Goal: Information Seeking & Learning: Learn about a topic

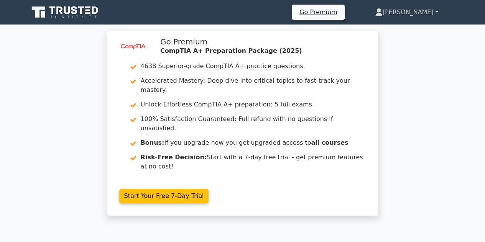
click at [423, 12] on link "[PERSON_NAME]" at bounding box center [406, 12] width 100 height 15
click at [417, 27] on link "Profile" at bounding box center [387, 30] width 61 height 12
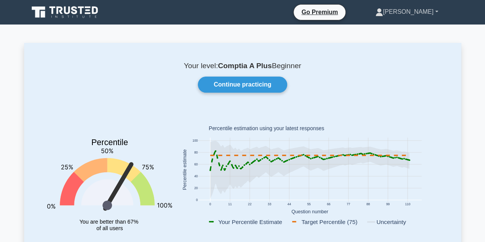
click at [433, 10] on link "[PERSON_NAME]" at bounding box center [407, 11] width 100 height 15
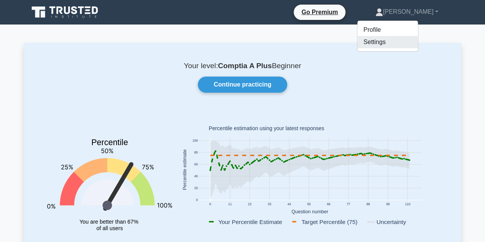
click at [418, 38] on link "Settings" at bounding box center [387, 42] width 61 height 12
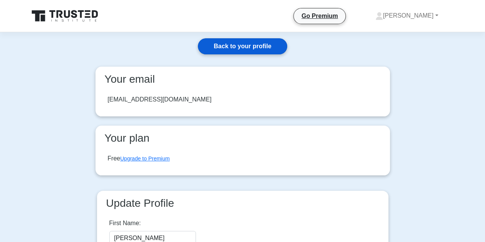
click at [262, 44] on link "Back to your profile" at bounding box center [242, 46] width 89 height 16
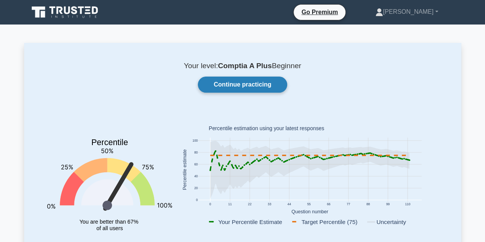
click at [244, 85] on link "Continue practicing" at bounding box center [242, 85] width 89 height 16
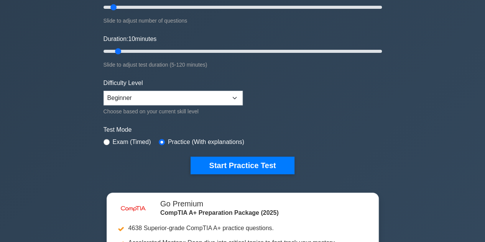
scroll to position [115, 0]
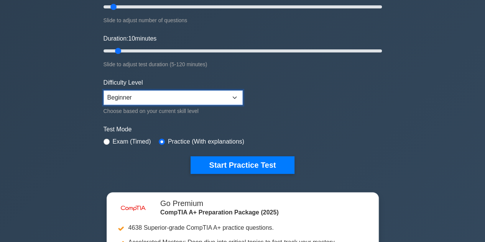
click at [196, 99] on select "Beginner Intermediate Expert" at bounding box center [172, 97] width 139 height 15
click at [103, 90] on select "Beginner Intermediate Expert" at bounding box center [172, 97] width 139 height 15
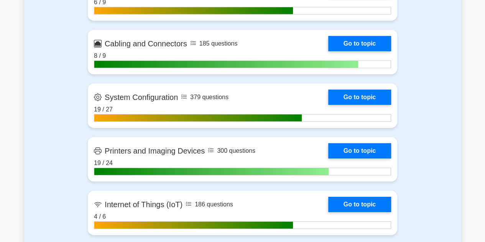
scroll to position [1264, 0]
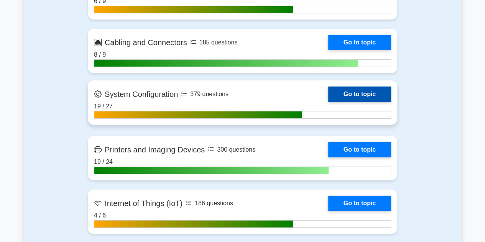
click at [353, 87] on link "Go to topic" at bounding box center [359, 94] width 63 height 15
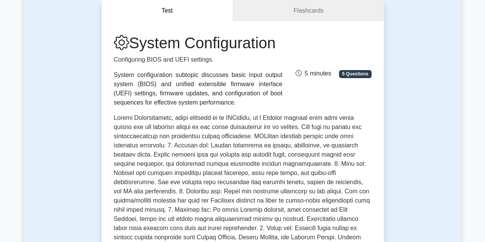
scroll to position [38, 0]
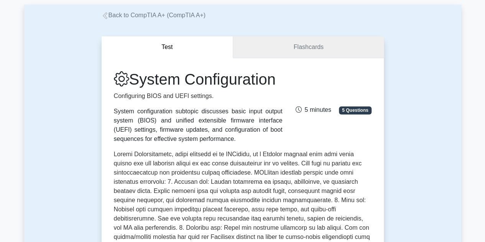
click at [310, 56] on link "Flashcards" at bounding box center [308, 47] width 150 height 22
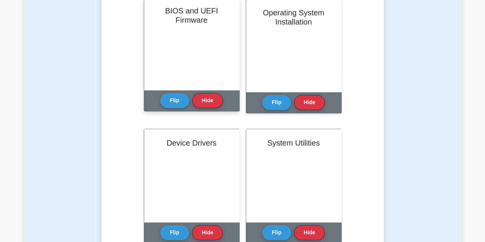
scroll to position [192, 0]
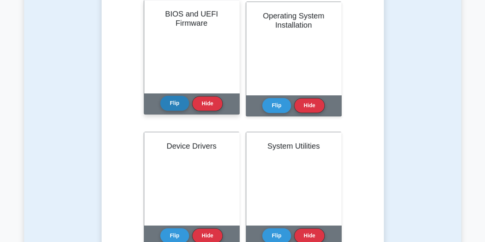
click at [165, 102] on button "Flip" at bounding box center [174, 103] width 29 height 15
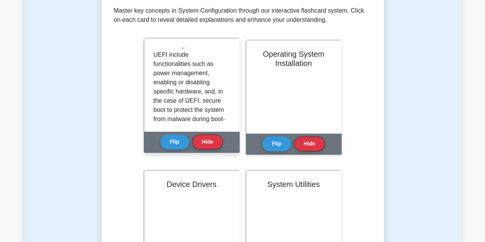
scroll to position [179, 0]
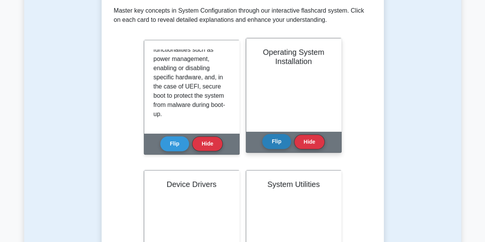
click at [275, 142] on button "Flip" at bounding box center [276, 141] width 29 height 15
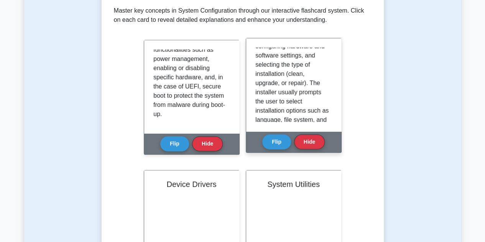
scroll to position [115, 0]
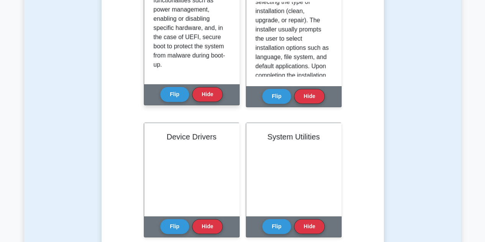
scroll to position [268, 0]
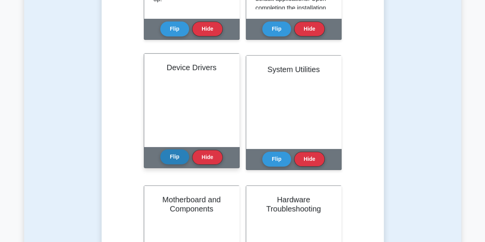
click at [178, 156] on button "Flip" at bounding box center [174, 156] width 29 height 15
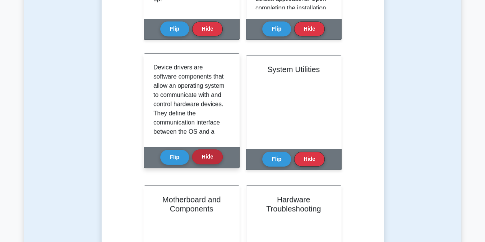
click at [202, 156] on button "Hide" at bounding box center [207, 156] width 31 height 15
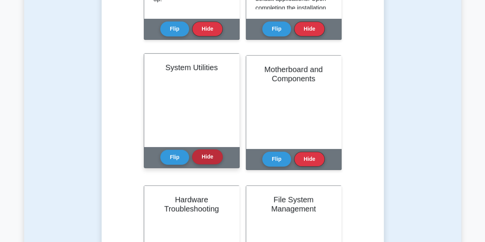
click at [203, 156] on button "Hide" at bounding box center [207, 156] width 31 height 15
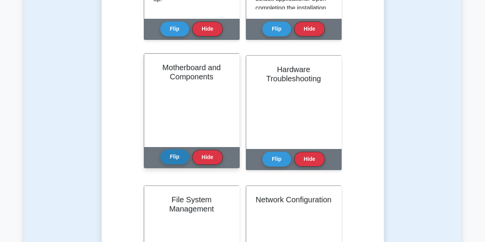
click at [174, 160] on button "Flip" at bounding box center [174, 156] width 29 height 15
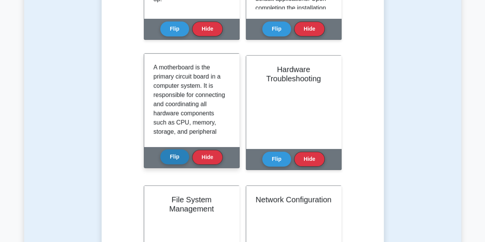
click at [174, 160] on button "Flip" at bounding box center [174, 156] width 29 height 15
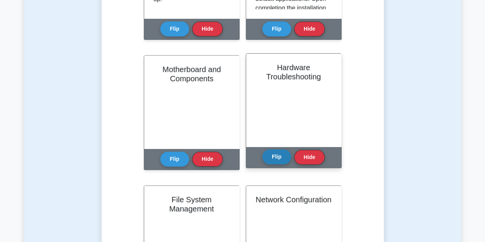
click at [277, 158] on button "Flip" at bounding box center [276, 156] width 29 height 15
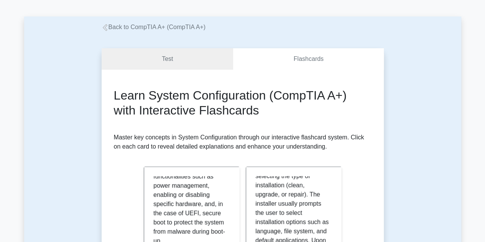
scroll to position [38, 0]
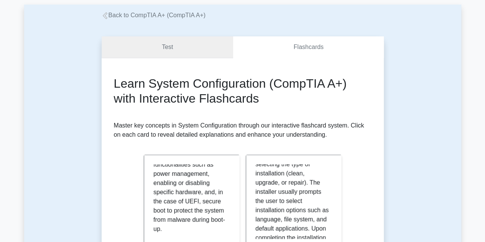
click at [172, 47] on link "Test" at bounding box center [168, 47] width 132 height 22
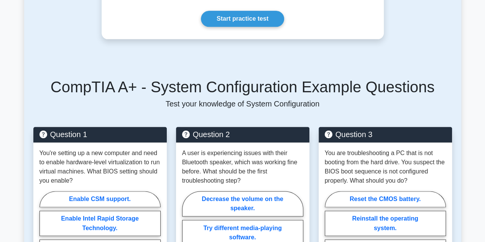
scroll to position [498, 0]
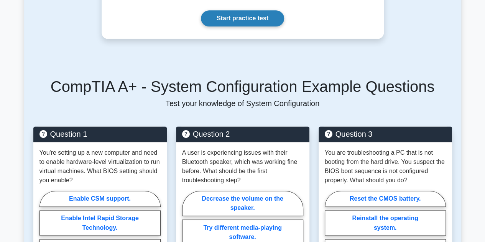
click at [241, 22] on link "Start practice test" at bounding box center [242, 18] width 83 height 16
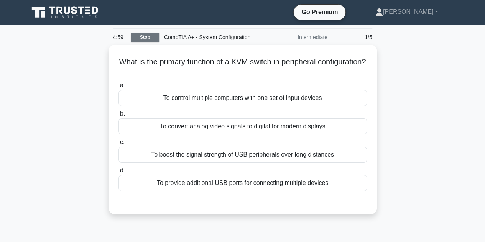
click at [155, 35] on link "Stop" at bounding box center [145, 38] width 29 height 10
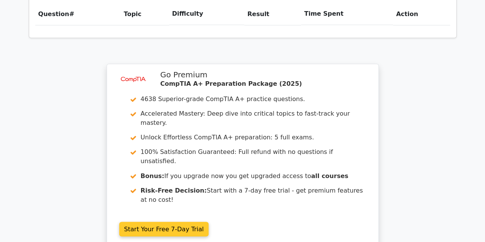
scroll to position [575, 0]
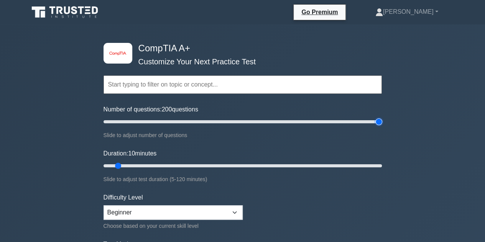
drag, startPoint x: 115, startPoint y: 121, endPoint x: 394, endPoint y: 125, distance: 278.9
type input "200"
click at [382, 125] on input "Number of questions: 200 questions" at bounding box center [242, 121] width 278 height 9
drag, startPoint x: 118, startPoint y: 163, endPoint x: 164, endPoint y: 164, distance: 45.2
type input "30"
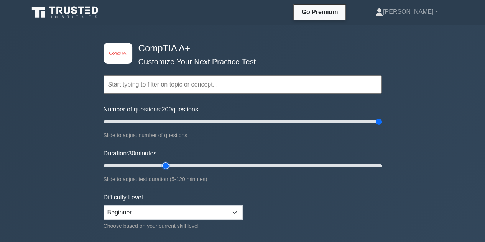
click at [164, 164] on input "Duration: 30 minutes" at bounding box center [242, 165] width 278 height 9
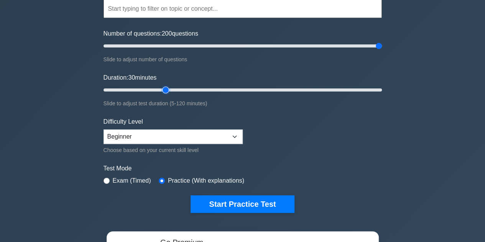
scroll to position [77, 0]
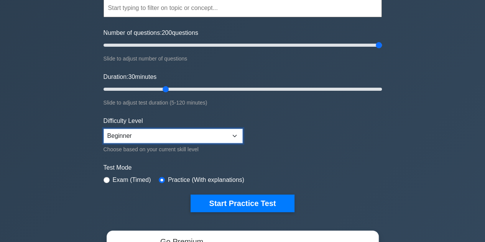
click at [218, 137] on select "Beginner Intermediate Expert" at bounding box center [172, 136] width 139 height 15
click at [103, 129] on select "Beginner Intermediate Expert" at bounding box center [172, 136] width 139 height 15
click at [162, 179] on input "radio" at bounding box center [162, 180] width 6 height 6
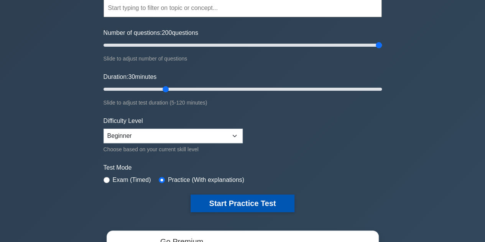
click at [212, 197] on button "Start Practice Test" at bounding box center [241, 204] width 103 height 18
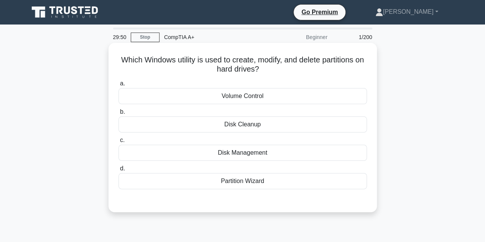
click at [233, 125] on div "Disk Cleanup" at bounding box center [242, 124] width 248 height 16
click at [118, 115] on input "b. Disk Cleanup" at bounding box center [118, 112] width 0 height 5
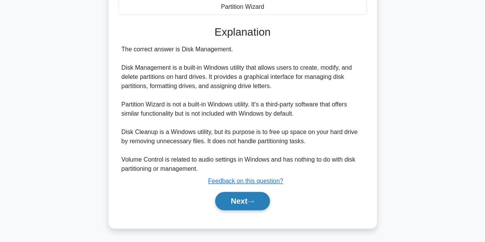
click at [240, 201] on button "Next" at bounding box center [242, 201] width 55 height 18
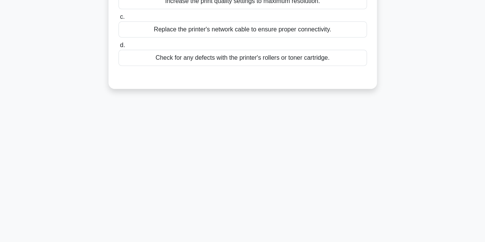
scroll to position [18, 0]
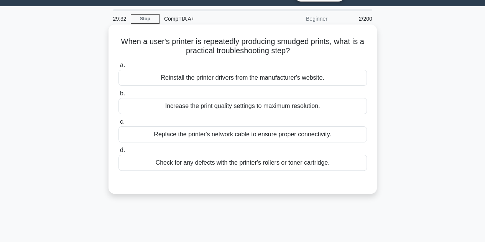
click at [246, 163] on div "Check for any defects with the printer's rollers or toner cartridge." at bounding box center [242, 163] width 248 height 16
click at [118, 153] on input "d. Check for any defects with the printer's rollers or toner cartridge." at bounding box center [118, 150] width 0 height 5
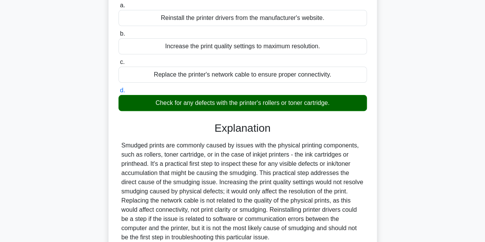
scroll to position [172, 0]
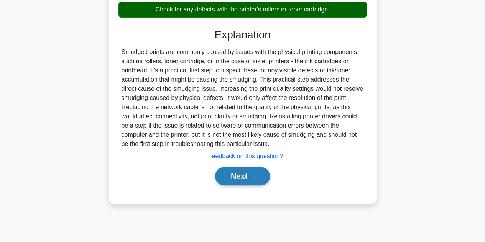
click at [241, 176] on button "Next" at bounding box center [242, 176] width 55 height 18
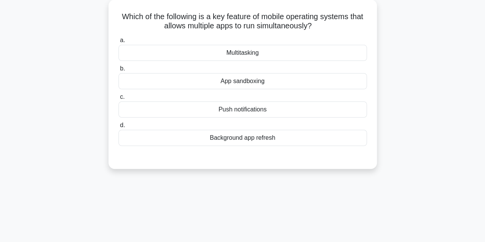
scroll to position [18, 0]
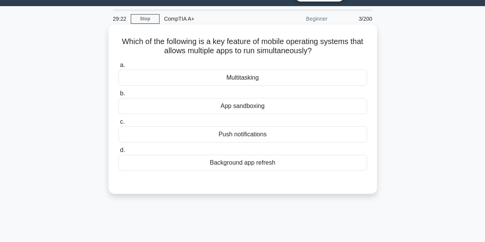
click at [242, 82] on div "Multitasking" at bounding box center [242, 78] width 248 height 16
click at [118, 68] on input "a. Multitasking" at bounding box center [118, 65] width 0 height 5
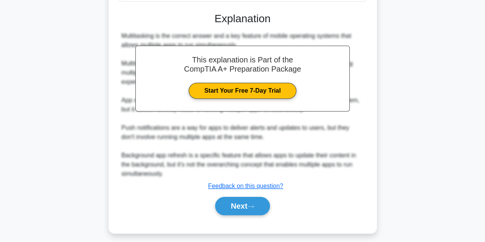
scroll to position [192, 0]
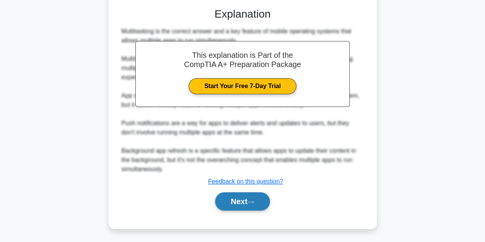
click at [242, 206] on button "Next" at bounding box center [242, 201] width 55 height 18
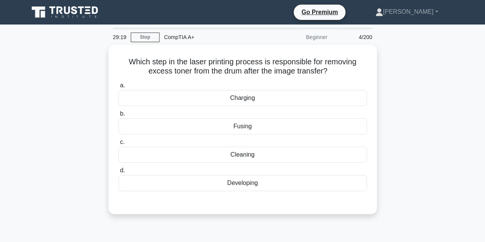
scroll to position [38, 0]
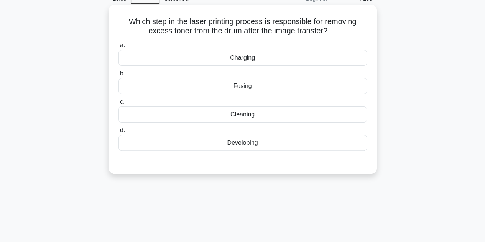
click at [249, 111] on div "Cleaning" at bounding box center [242, 114] width 248 height 16
click at [118, 105] on input "c. Cleaning" at bounding box center [118, 102] width 0 height 5
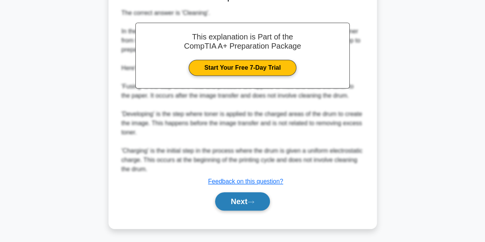
click at [246, 195] on button "Next" at bounding box center [242, 201] width 55 height 18
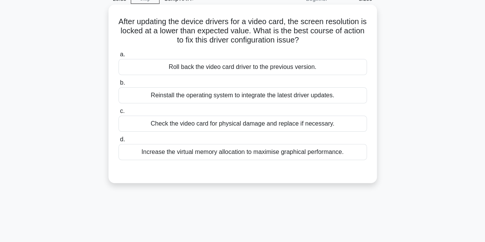
click at [233, 127] on div "Check the video card for physical damage and replace if necessary." at bounding box center [242, 124] width 248 height 16
click at [118, 114] on input "c. Check the video card for physical damage and replace if necessary." at bounding box center [118, 111] width 0 height 5
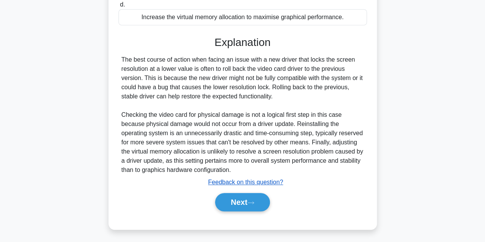
scroll to position [175, 0]
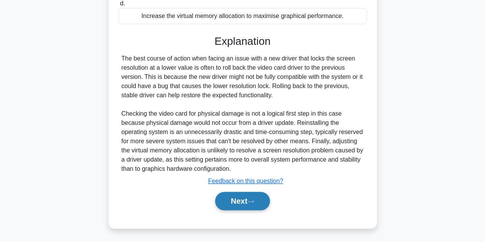
click at [255, 196] on button "Next" at bounding box center [242, 201] width 55 height 18
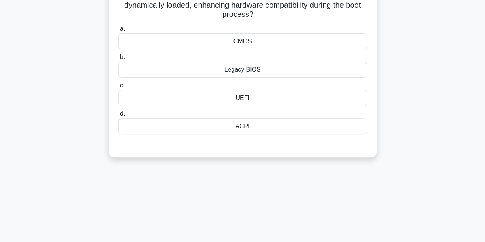
scroll to position [57, 0]
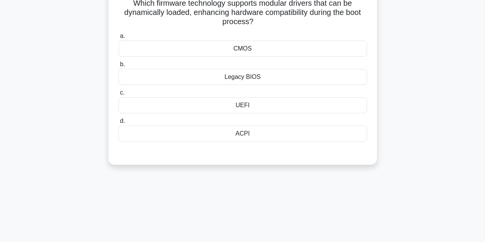
click at [259, 102] on div "UEFI" at bounding box center [242, 105] width 248 height 16
click at [118, 95] on input "c. UEFI" at bounding box center [118, 92] width 0 height 5
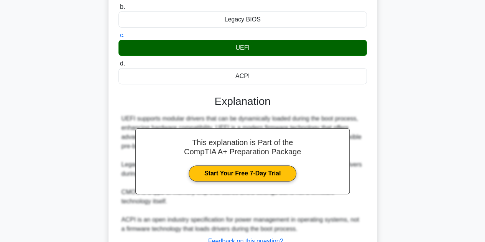
scroll to position [174, 0]
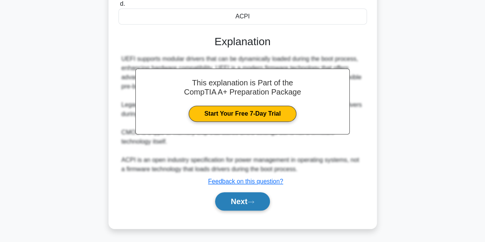
click at [250, 197] on button "Next" at bounding box center [242, 201] width 55 height 18
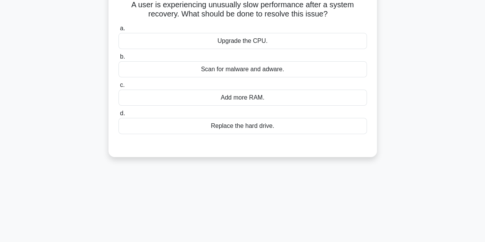
scroll to position [57, 0]
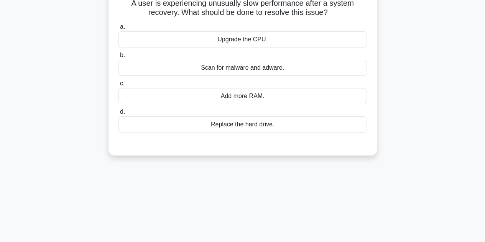
click at [265, 69] on div "Scan for malware and adware." at bounding box center [242, 68] width 248 height 16
click at [118, 58] on input "b. Scan for malware and adware." at bounding box center [118, 55] width 0 height 5
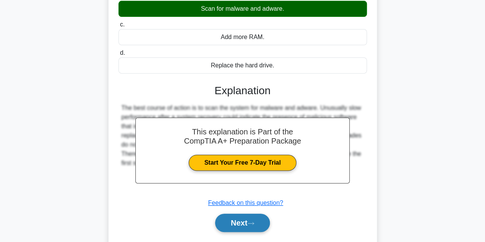
scroll to position [172, 0]
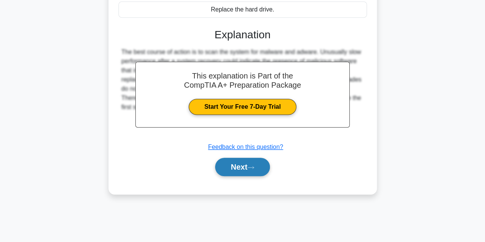
click at [256, 170] on button "Next" at bounding box center [242, 167] width 55 height 18
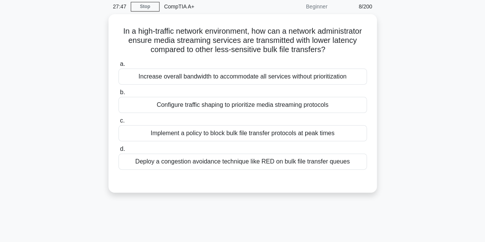
scroll to position [18, 0]
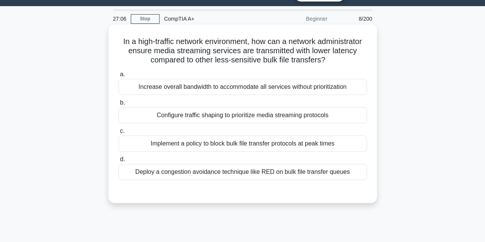
click at [225, 116] on div "Configure traffic shaping to prioritize media streaming protocols" at bounding box center [242, 115] width 248 height 16
click at [118, 105] on input "b. Configure traffic shaping to prioritize media streaming protocols" at bounding box center [118, 102] width 0 height 5
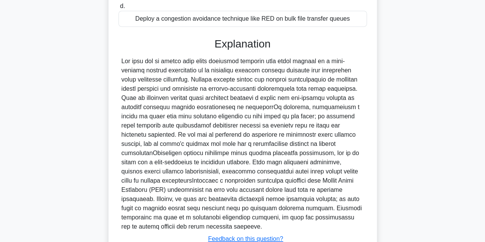
scroll to position [220, 0]
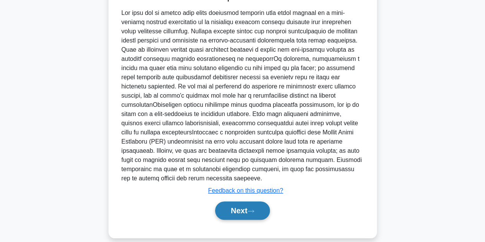
click at [234, 203] on button "Next" at bounding box center [242, 211] width 55 height 18
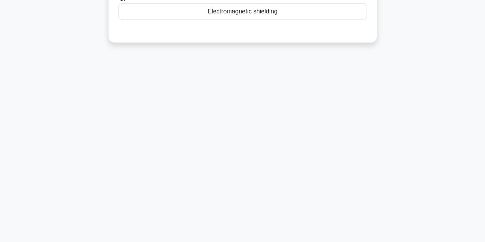
click at [234, 203] on div "27:01 Stop CompTIA A+ Beginner 9/200 Which technology is used in touchscreen di…" at bounding box center [242, 47] width 437 height 383
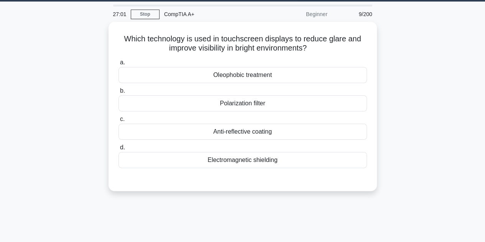
scroll to position [18, 0]
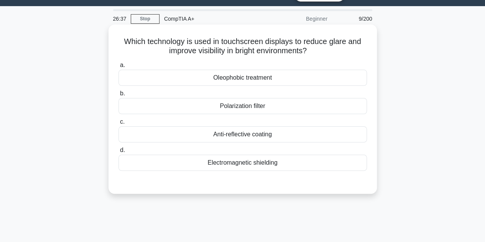
click at [234, 134] on div "Anti-reflective coating" at bounding box center [242, 134] width 248 height 16
click at [118, 125] on input "c. Anti-reflective coating" at bounding box center [118, 122] width 0 height 5
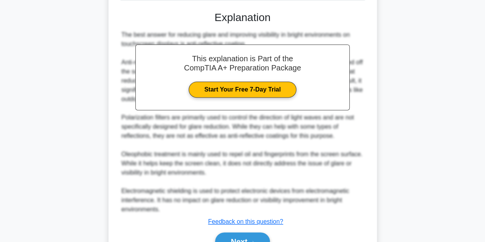
scroll to position [229, 0]
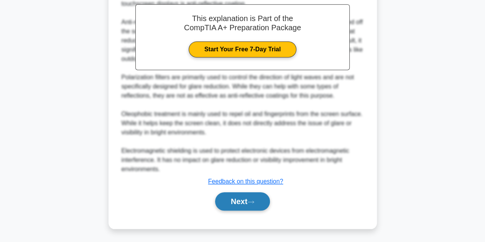
click at [244, 202] on button "Next" at bounding box center [242, 201] width 55 height 18
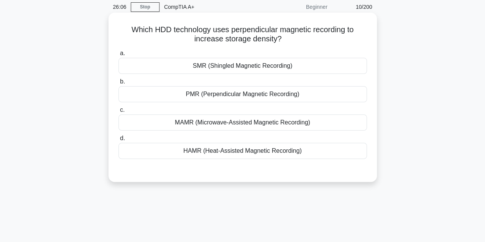
scroll to position [18, 0]
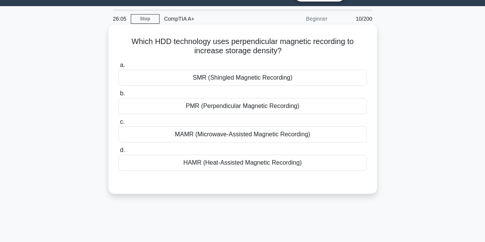
click at [231, 104] on div "PMR (Perpendicular Magnetic Recording)" at bounding box center [242, 106] width 248 height 16
click at [118, 96] on input "b. PMR (Perpendicular Magnetic Recording)" at bounding box center [118, 93] width 0 height 5
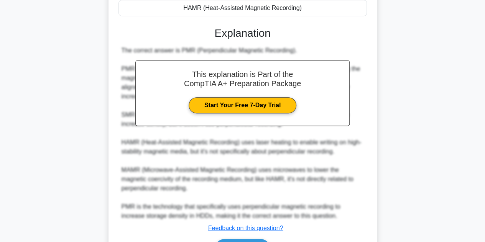
scroll to position [220, 0]
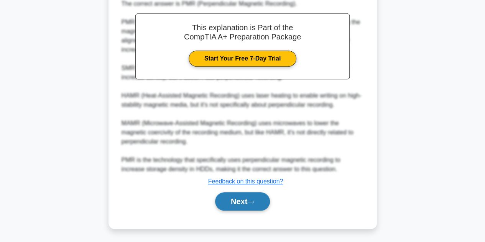
click at [238, 200] on button "Next" at bounding box center [242, 201] width 55 height 18
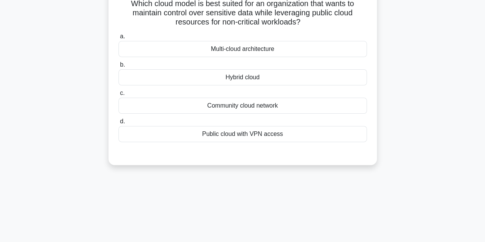
scroll to position [57, 0]
click at [252, 71] on div "Hybrid cloud" at bounding box center [242, 77] width 248 height 16
click at [118, 67] on input "b. Hybrid cloud" at bounding box center [118, 64] width 0 height 5
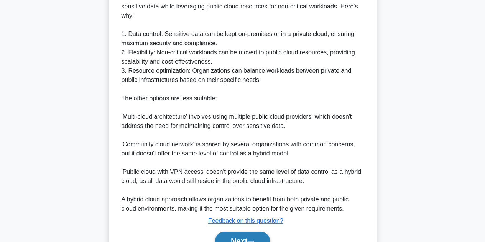
scroll to position [287, 0]
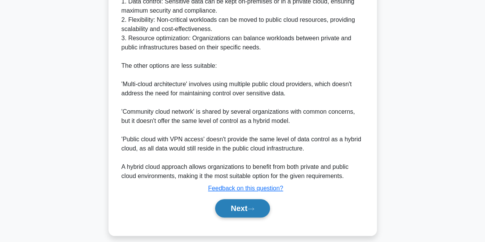
click at [243, 210] on button "Next" at bounding box center [242, 208] width 55 height 18
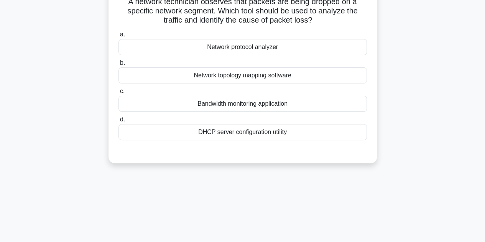
scroll to position [57, 0]
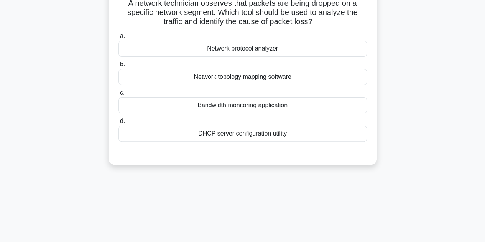
click at [257, 75] on div "Network topology mapping software" at bounding box center [242, 77] width 248 height 16
click at [118, 67] on input "b. Network topology mapping software" at bounding box center [118, 64] width 0 height 5
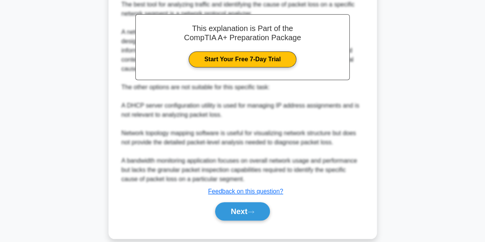
scroll to position [239, 0]
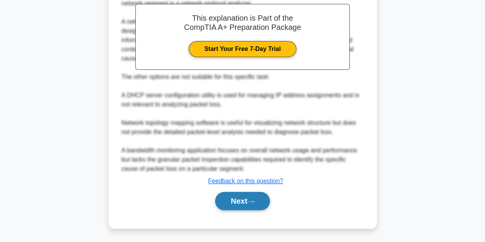
click at [251, 201] on icon at bounding box center [250, 202] width 7 height 4
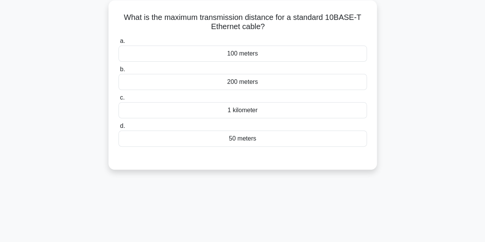
scroll to position [56, 0]
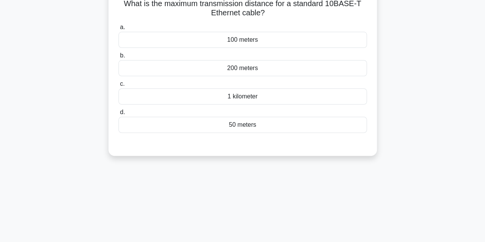
click at [254, 44] on div "100 meters" at bounding box center [242, 40] width 248 height 16
click at [118, 30] on input "a. 100 meters" at bounding box center [118, 27] width 0 height 5
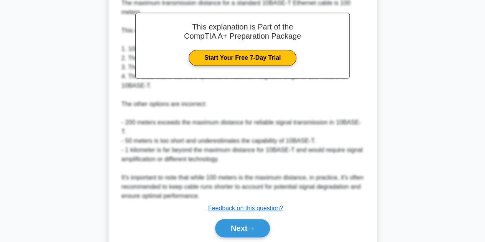
scroll to position [238, 0]
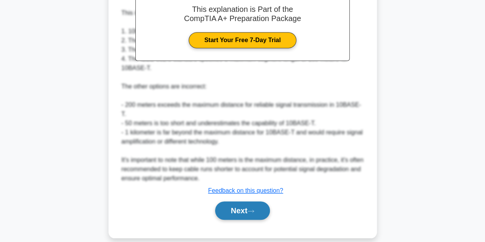
click at [260, 202] on button "Next" at bounding box center [242, 211] width 55 height 18
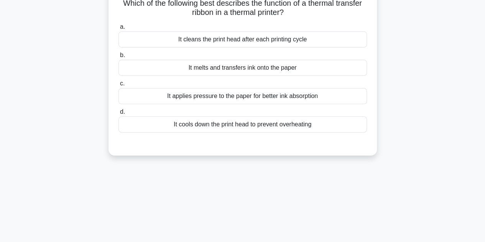
scroll to position [57, 0]
click at [271, 64] on div "It melts and transfers ink onto the paper" at bounding box center [242, 68] width 248 height 16
click at [118, 58] on input "b. It melts and transfers ink onto the paper" at bounding box center [118, 55] width 0 height 5
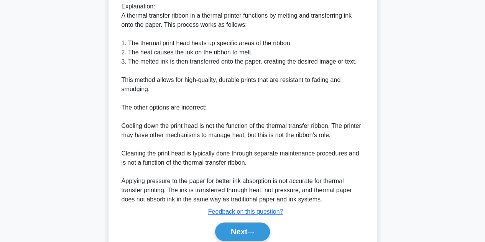
scroll to position [248, 0]
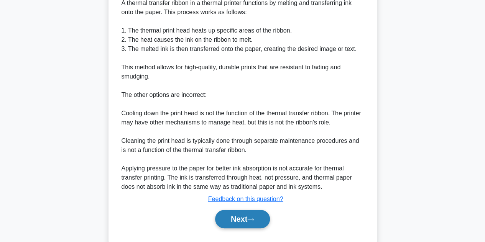
click at [239, 221] on button "Next" at bounding box center [242, 219] width 55 height 18
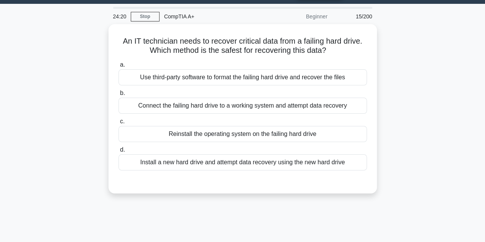
scroll to position [18, 0]
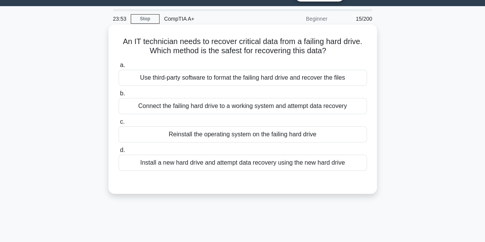
click at [222, 104] on div "Connect the failing hard drive to a working system and attempt data recovery" at bounding box center [242, 106] width 248 height 16
click at [118, 96] on input "b. Connect the failing hard drive to a working system and attempt data recovery" at bounding box center [118, 93] width 0 height 5
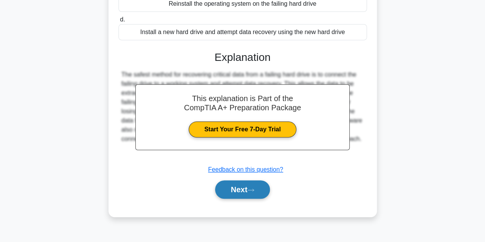
scroll to position [172, 0]
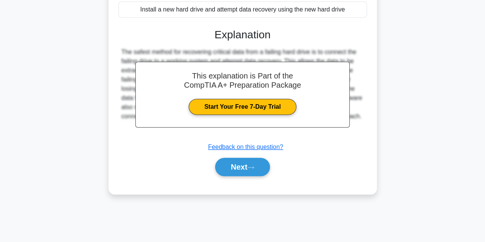
click at [242, 176] on div "Next" at bounding box center [242, 167] width 248 height 25
click at [246, 168] on button "Next" at bounding box center [242, 167] width 55 height 18
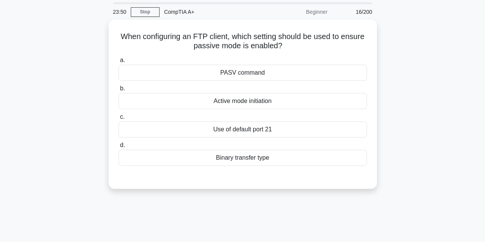
scroll to position [18, 0]
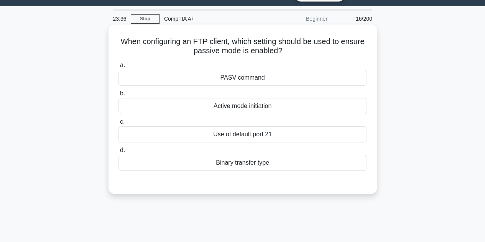
click at [225, 80] on div "PASV command" at bounding box center [242, 78] width 248 height 16
click at [118, 68] on input "a. PASV command" at bounding box center [118, 65] width 0 height 5
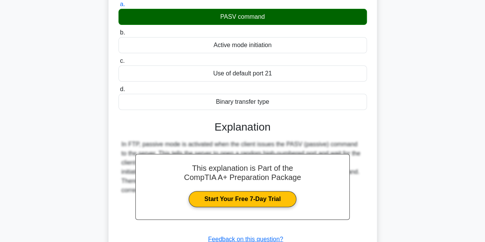
scroll to position [172, 0]
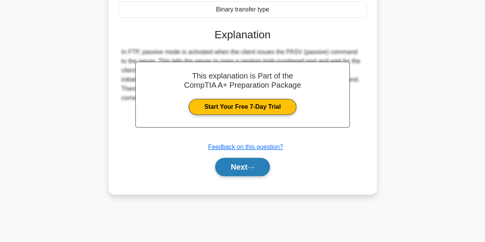
click at [234, 166] on button "Next" at bounding box center [242, 167] width 55 height 18
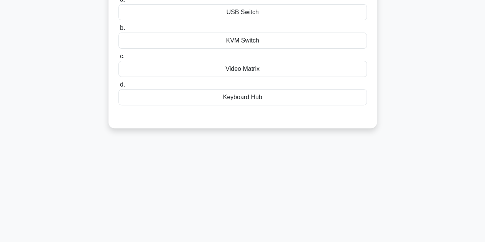
scroll to position [57, 0]
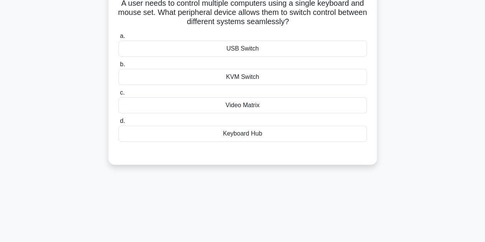
click at [239, 132] on div "Keyboard Hub" at bounding box center [242, 134] width 248 height 16
click at [118, 124] on input "d. Keyboard Hub" at bounding box center [118, 121] width 0 height 5
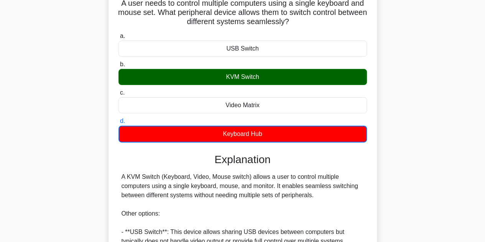
click at [235, 75] on div "KVM Switch" at bounding box center [242, 77] width 248 height 16
click at [118, 67] on input "b. KVM Switch" at bounding box center [118, 64] width 0 height 5
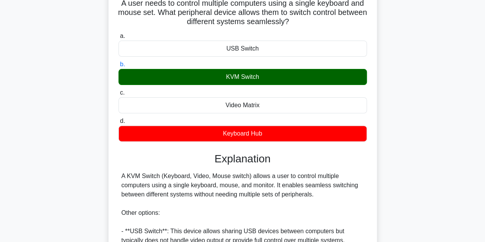
click at [232, 134] on div "Keyboard Hub" at bounding box center [242, 134] width 248 height 16
click at [118, 124] on input "d. Keyboard Hub" at bounding box center [118, 121] width 0 height 5
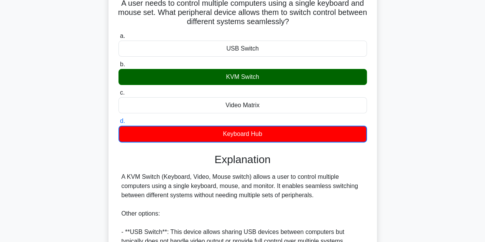
click at [250, 77] on div "KVM Switch" at bounding box center [242, 77] width 248 height 16
click at [118, 67] on input "b. KVM Switch" at bounding box center [118, 64] width 0 height 5
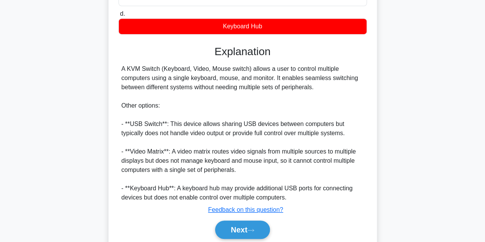
scroll to position [172, 0]
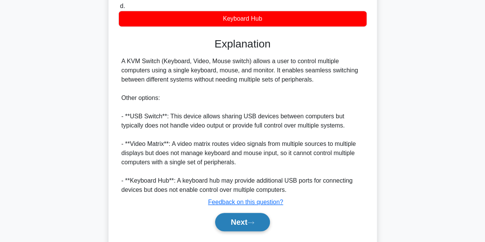
click at [248, 217] on button "Next" at bounding box center [242, 222] width 55 height 18
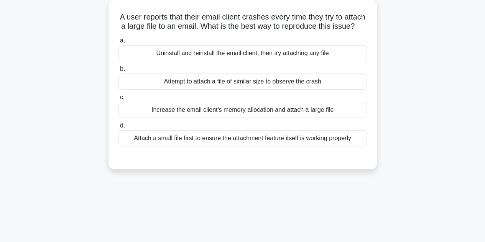
scroll to position [57, 0]
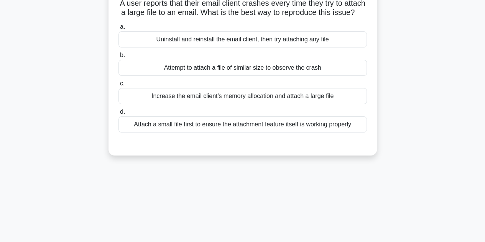
click at [249, 76] on div "Attempt to attach a file of similar size to observe the crash" at bounding box center [242, 68] width 248 height 16
click at [118, 58] on input "b. Attempt to attach a file of similar size to observe the crash" at bounding box center [118, 55] width 0 height 5
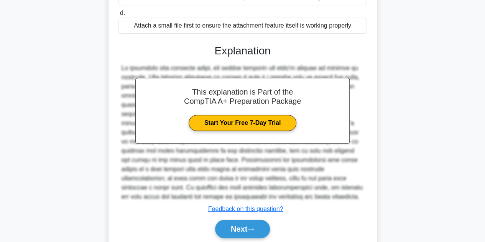
scroll to position [192, 0]
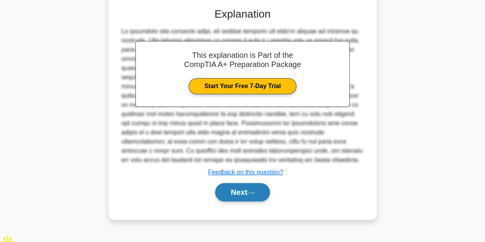
click at [233, 198] on button "Next" at bounding box center [242, 192] width 55 height 18
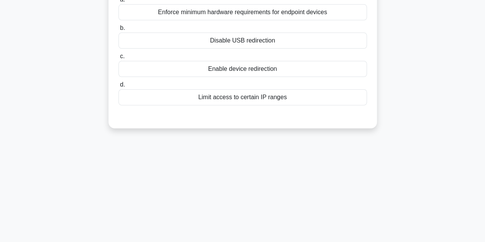
scroll to position [57, 0]
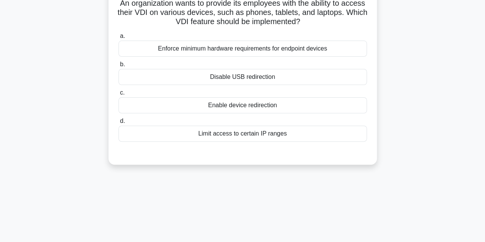
click at [246, 106] on div "Enable device redirection" at bounding box center [242, 105] width 248 height 16
click at [118, 95] on input "c. Enable device redirection" at bounding box center [118, 92] width 0 height 5
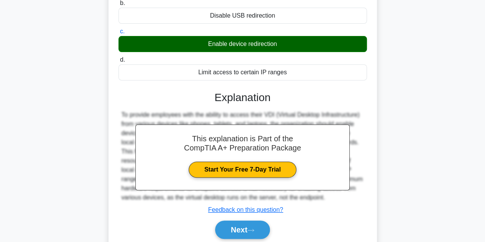
scroll to position [172, 0]
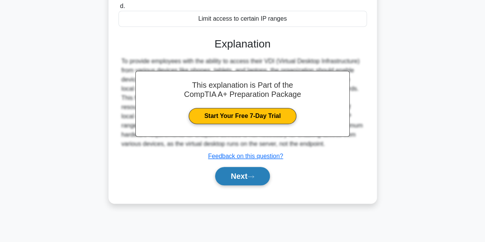
click at [251, 180] on button "Next" at bounding box center [242, 176] width 55 height 18
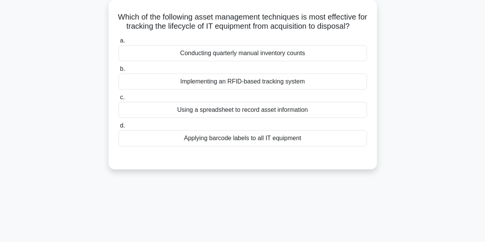
scroll to position [57, 0]
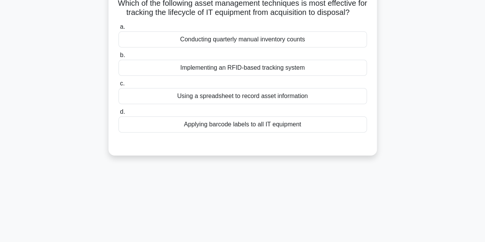
click at [247, 76] on div "Implementing an RFID-based tracking system" at bounding box center [242, 68] width 248 height 16
click at [118, 58] on input "b. Implementing an RFID-based tracking system" at bounding box center [118, 55] width 0 height 5
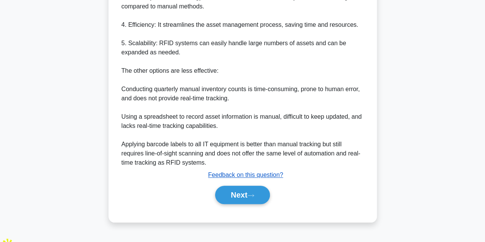
scroll to position [312, 0]
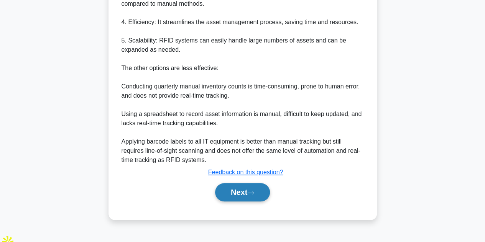
click at [234, 197] on button "Next" at bounding box center [242, 192] width 55 height 18
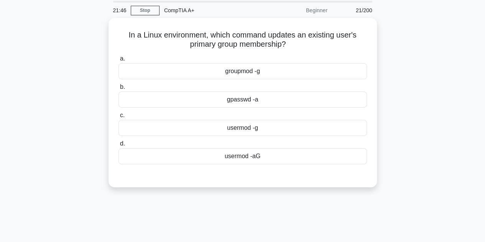
scroll to position [18, 0]
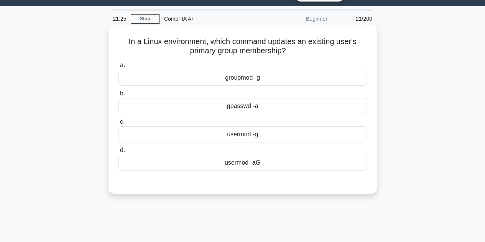
click at [253, 134] on div "usermod -g" at bounding box center [242, 134] width 248 height 16
click at [118, 125] on input "c. usermod -g" at bounding box center [118, 122] width 0 height 5
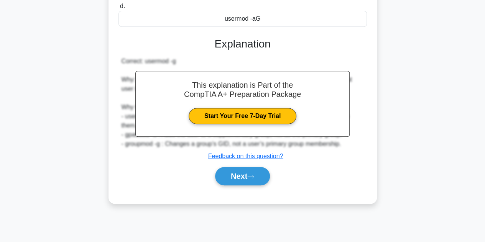
scroll to position [172, 0]
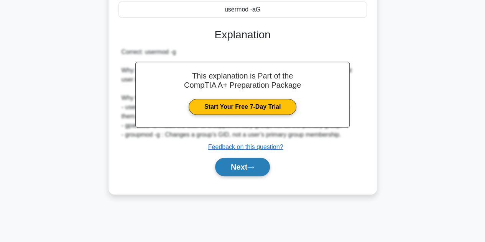
click at [246, 165] on button "Next" at bounding box center [242, 167] width 55 height 18
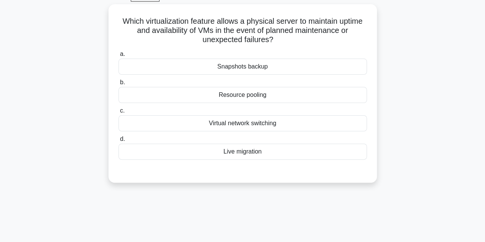
scroll to position [18, 0]
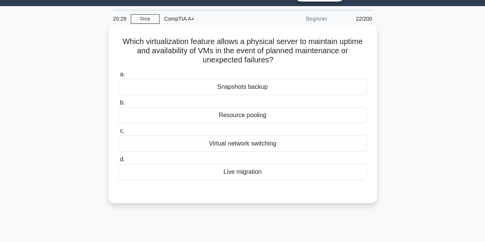
click at [252, 90] on div "Snapshots backup" at bounding box center [242, 87] width 248 height 16
click at [118, 77] on input "a. Snapshots backup" at bounding box center [118, 74] width 0 height 5
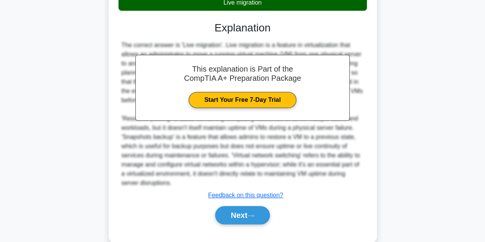
scroll to position [203, 0]
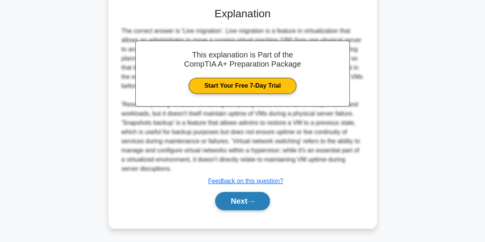
click at [248, 193] on button "Next" at bounding box center [242, 201] width 55 height 18
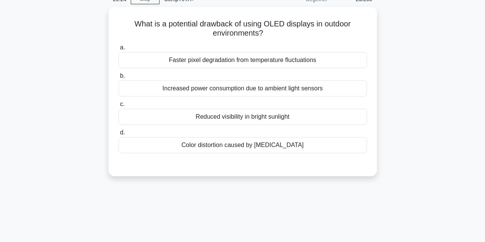
scroll to position [18, 0]
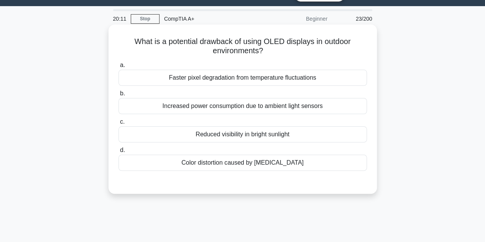
click at [247, 135] on div "Reduced visibility in bright sunlight" at bounding box center [242, 134] width 248 height 16
click at [118, 125] on input "c. Reduced visibility in bright sunlight" at bounding box center [118, 122] width 0 height 5
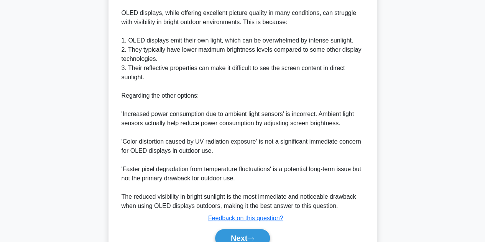
scroll to position [248, 0]
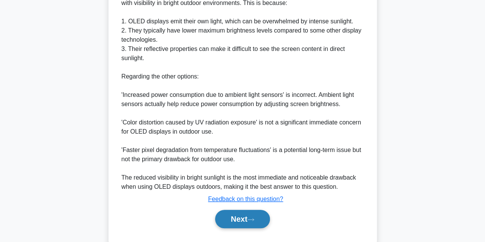
click at [249, 222] on button "Next" at bounding box center [242, 219] width 55 height 18
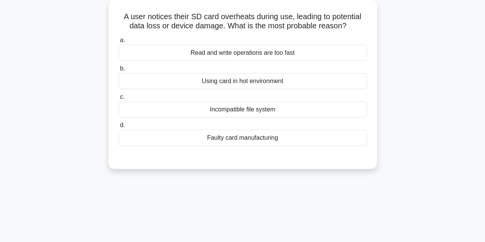
scroll to position [57, 0]
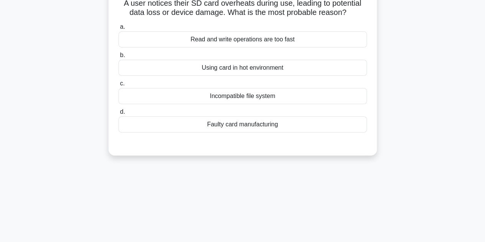
click at [258, 67] on div "Using card in hot environment" at bounding box center [242, 68] width 248 height 16
click at [118, 58] on input "b. Using card in hot environment" at bounding box center [118, 55] width 0 height 5
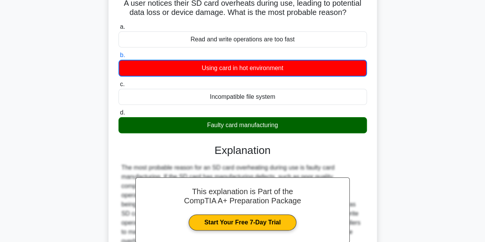
scroll to position [172, 0]
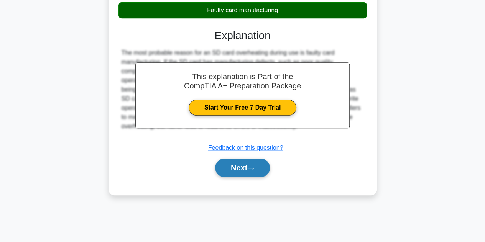
click at [247, 163] on button "Next" at bounding box center [242, 168] width 55 height 18
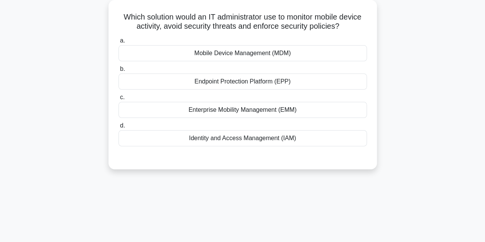
scroll to position [57, 0]
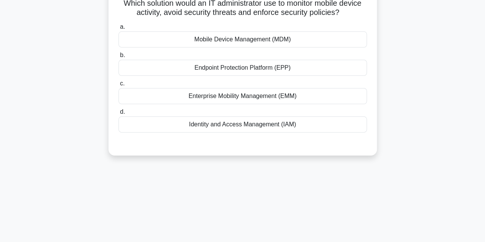
click at [265, 44] on div "Mobile Device Management (MDM)" at bounding box center [242, 39] width 248 height 16
click at [118, 29] on input "a. Mobile Device Management (MDM)" at bounding box center [118, 27] width 0 height 5
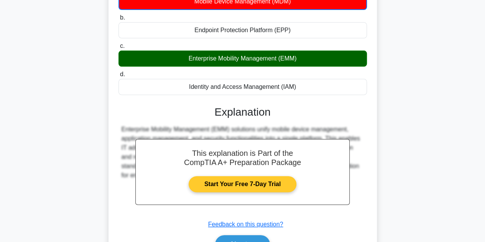
scroll to position [172, 0]
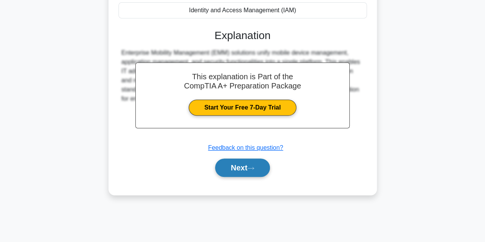
click at [262, 161] on button "Next" at bounding box center [242, 168] width 55 height 18
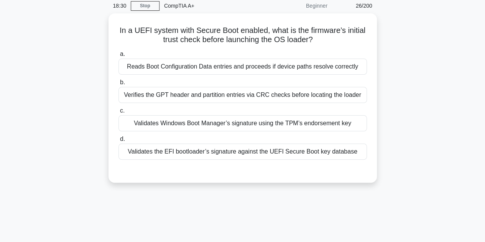
scroll to position [57, 0]
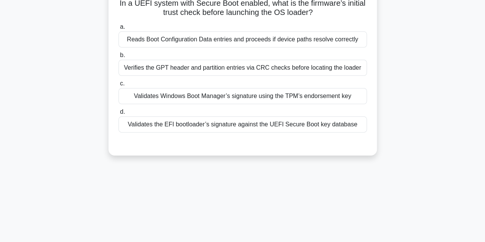
click at [259, 125] on div "Validates the EFI bootloader’s signature against the UEFI Secure Boot key datab…" at bounding box center [242, 124] width 248 height 16
click at [118, 115] on input "d. Validates the EFI bootloader’s signature against the UEFI Secure Boot key da…" at bounding box center [118, 112] width 0 height 5
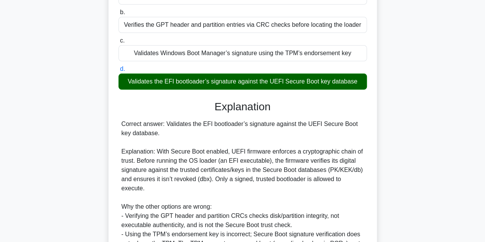
scroll to position [211, 0]
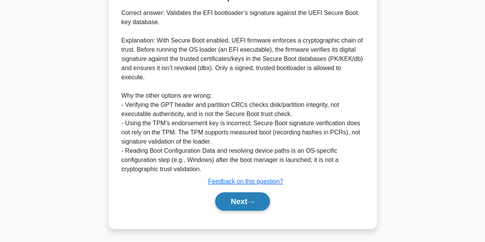
click at [234, 199] on button "Next" at bounding box center [242, 201] width 55 height 18
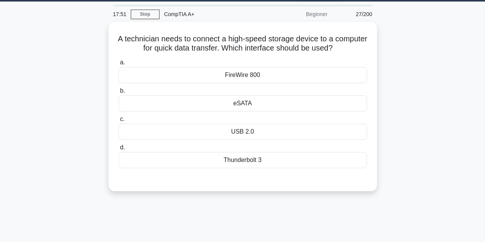
scroll to position [18, 0]
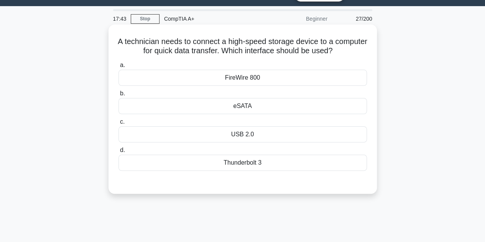
click at [255, 102] on div "eSATA" at bounding box center [242, 106] width 248 height 16
click at [118, 96] on input "b. eSATA" at bounding box center [118, 93] width 0 height 5
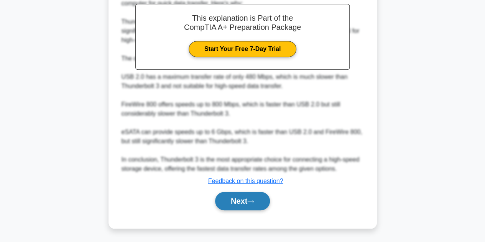
click at [246, 200] on button "Next" at bounding box center [242, 201] width 55 height 18
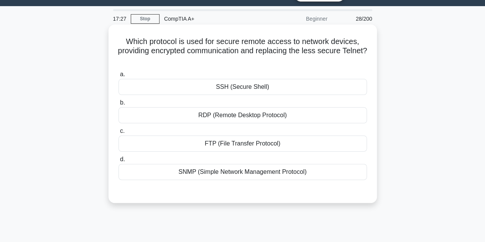
click at [278, 116] on div "RDP (Remote Desktop Protocol)" at bounding box center [242, 115] width 248 height 16
click at [118, 105] on input "b. RDP (Remote Desktop Protocol)" at bounding box center [118, 102] width 0 height 5
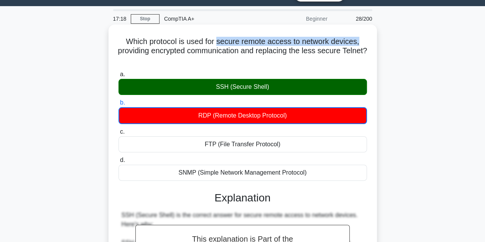
drag, startPoint x: 217, startPoint y: 43, endPoint x: 360, endPoint y: 44, distance: 143.7
click at [360, 44] on h5 "Which protocol is used for secure remote access to network devices, providing e…" at bounding box center [243, 51] width 250 height 28
drag, startPoint x: 125, startPoint y: 43, endPoint x: 310, endPoint y: 173, distance: 225.7
copy div "Which protocol is used for secure remote access to network devices, providing e…"
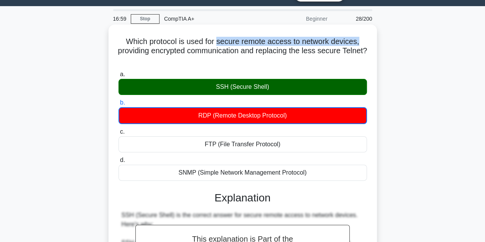
click at [320, 169] on div "SNMP (Simple Network Management Protocol)" at bounding box center [242, 173] width 248 height 16
click at [118, 163] on input "d. SNMP (Simple Network Management Protocol)" at bounding box center [118, 160] width 0 height 5
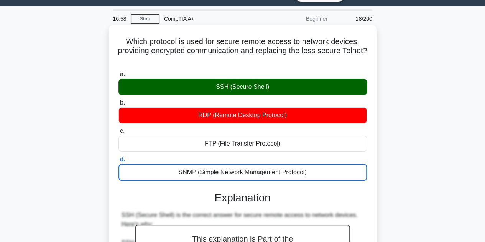
click at [278, 114] on div "RDP (Remote Desktop Protocol)" at bounding box center [242, 115] width 248 height 16
click at [324, 88] on div "SSH (Secure Shell)" at bounding box center [242, 87] width 248 height 16
click at [118, 77] on input "a. SSH (Secure Shell)" at bounding box center [118, 74] width 0 height 5
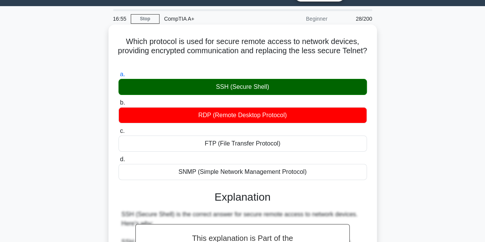
click at [178, 82] on div "SSH (Secure Shell)" at bounding box center [242, 87] width 248 height 16
click at [118, 77] on input "a. SSH (Secure Shell)" at bounding box center [118, 74] width 0 height 5
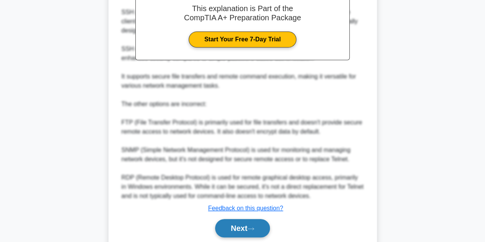
click at [252, 220] on button "Next" at bounding box center [242, 228] width 55 height 18
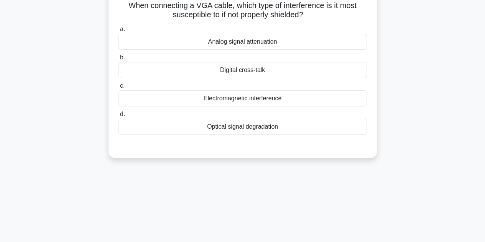
scroll to position [18, 0]
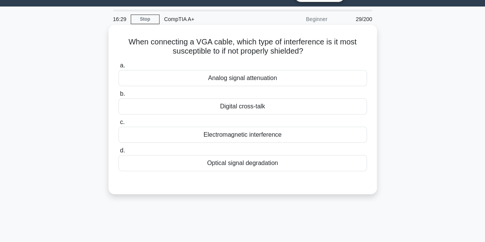
click at [264, 134] on div "Electromagnetic interference" at bounding box center [242, 135] width 248 height 16
click at [118, 125] on input "c. Electromagnetic interference" at bounding box center [118, 122] width 0 height 5
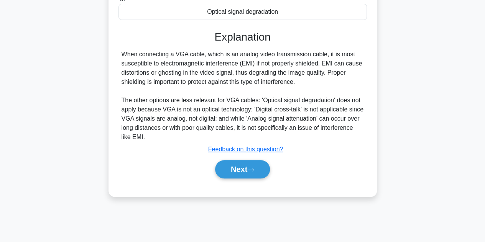
scroll to position [172, 0]
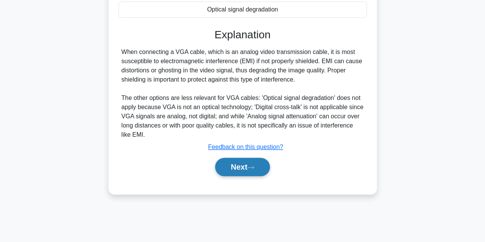
click at [255, 159] on button "Next" at bounding box center [242, 167] width 55 height 18
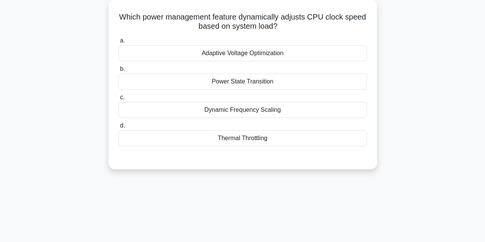
scroll to position [57, 0]
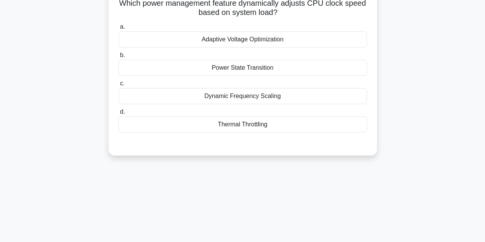
click at [252, 41] on div "Adaptive Voltage Optimization" at bounding box center [242, 39] width 248 height 16
click at [118, 29] on input "a. Adaptive Voltage Optimization" at bounding box center [118, 27] width 0 height 5
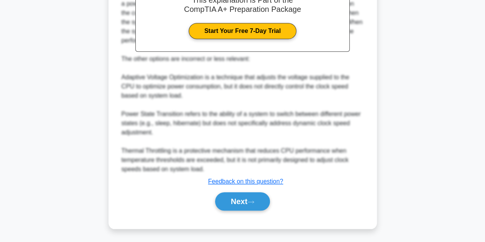
scroll to position [249, 0]
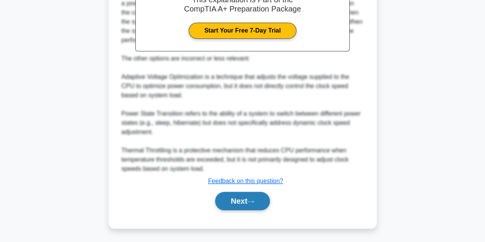
click at [245, 192] on div "Next" at bounding box center [242, 201] width 248 height 25
click at [241, 201] on button "Next" at bounding box center [242, 201] width 55 height 18
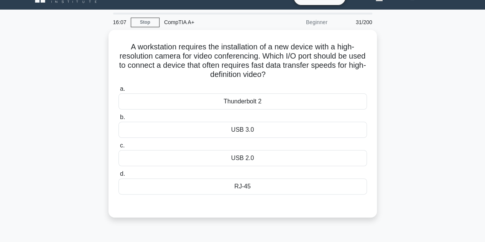
scroll to position [0, 0]
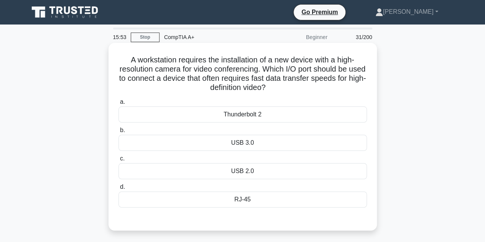
click at [245, 144] on div "USB 3.0" at bounding box center [242, 143] width 248 height 16
click at [118, 133] on input "b. USB 3.0" at bounding box center [118, 130] width 0 height 5
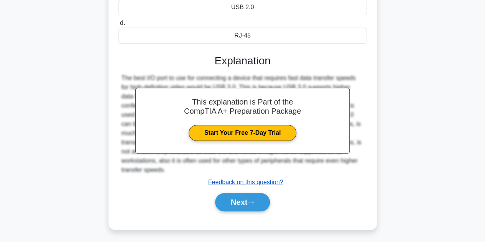
scroll to position [172, 0]
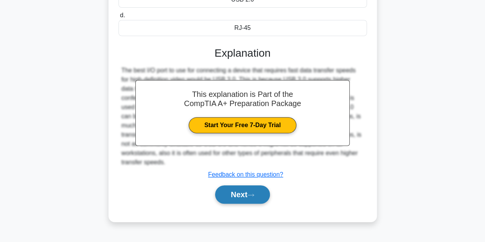
click at [254, 194] on icon at bounding box center [250, 195] width 6 height 2
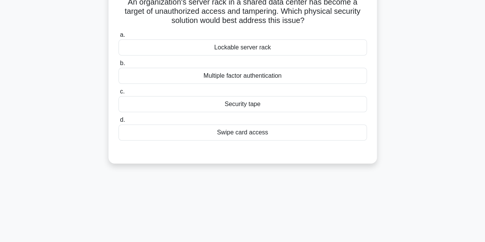
scroll to position [18, 0]
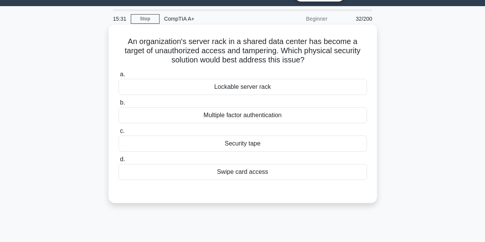
click at [238, 173] on div "Swipe card access" at bounding box center [242, 172] width 248 height 16
click at [118, 162] on input "d. Swipe card access" at bounding box center [118, 159] width 0 height 5
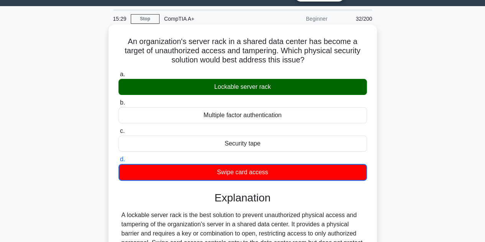
click at [249, 88] on div "Lockable server rack" at bounding box center [242, 87] width 248 height 16
click at [118, 77] on input "a. Lockable server rack" at bounding box center [118, 74] width 0 height 5
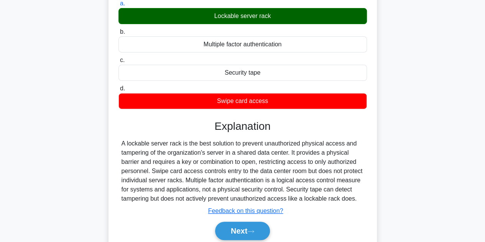
scroll to position [0, 0]
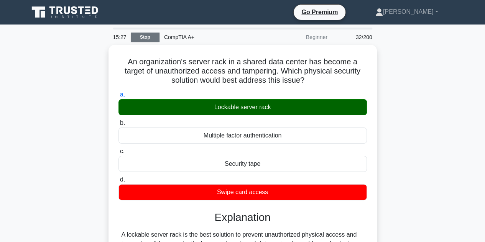
click at [137, 36] on link "Stop" at bounding box center [145, 38] width 29 height 10
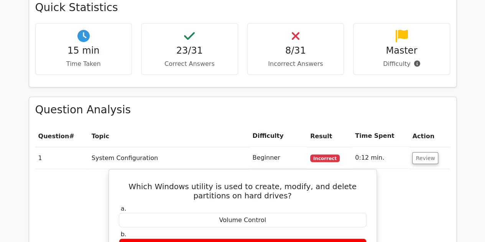
scroll to position [728, 0]
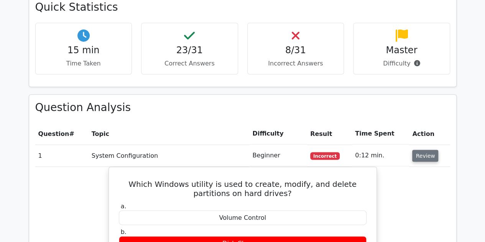
click at [419, 150] on button "Review" at bounding box center [425, 156] width 26 height 12
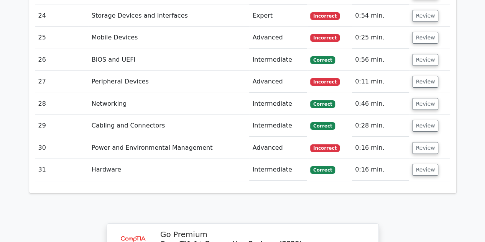
scroll to position [1379, 0]
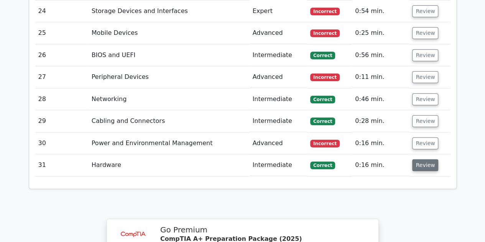
click at [428, 159] on button "Review" at bounding box center [425, 165] width 26 height 12
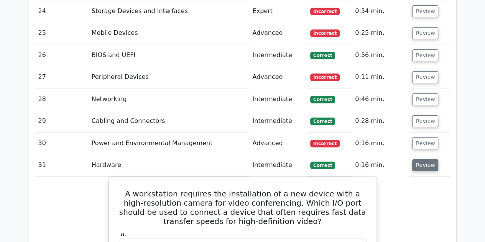
click at [428, 159] on button "Review" at bounding box center [425, 165] width 26 height 12
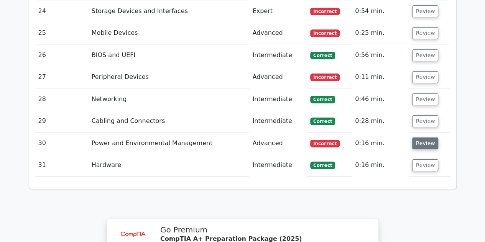
click at [421, 138] on button "Review" at bounding box center [425, 144] width 26 height 12
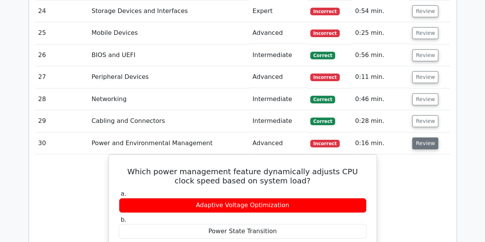
click at [421, 138] on button "Review" at bounding box center [425, 144] width 26 height 12
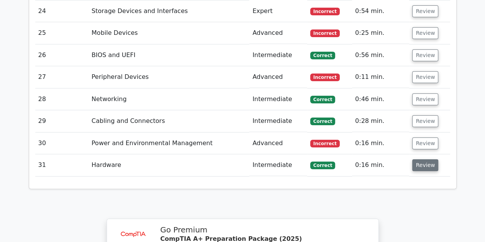
click at [419, 159] on button "Review" at bounding box center [425, 165] width 26 height 12
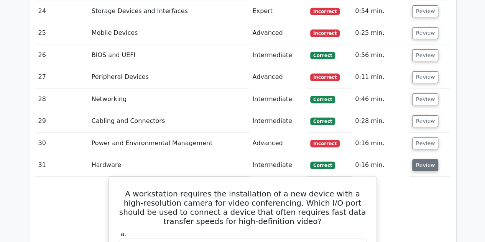
click at [419, 159] on button "Review" at bounding box center [425, 165] width 26 height 12
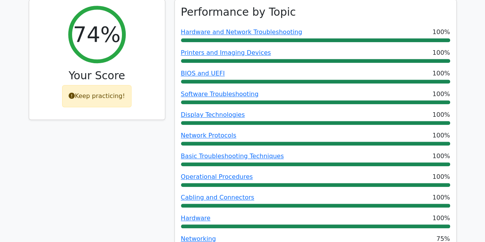
scroll to position [268, 0]
